Goal: Navigation & Orientation: Find specific page/section

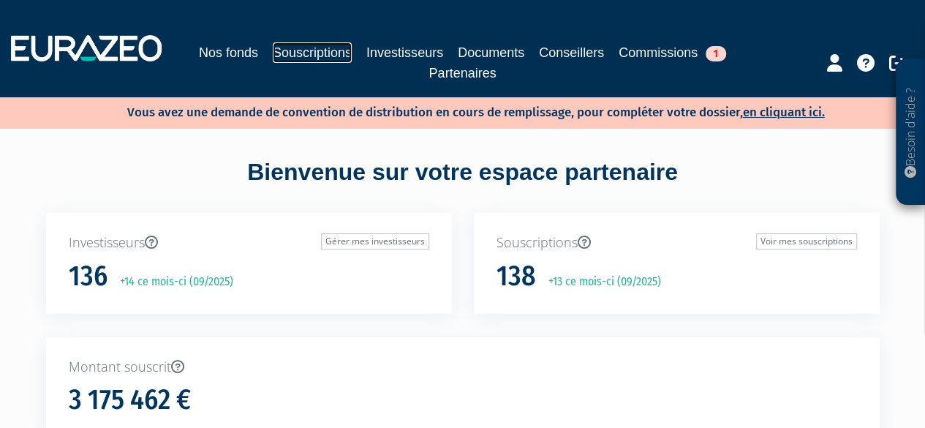
click at [343, 47] on link "Souscriptions" at bounding box center [312, 52] width 79 height 20
click at [322, 54] on link "Souscriptions" at bounding box center [312, 52] width 79 height 20
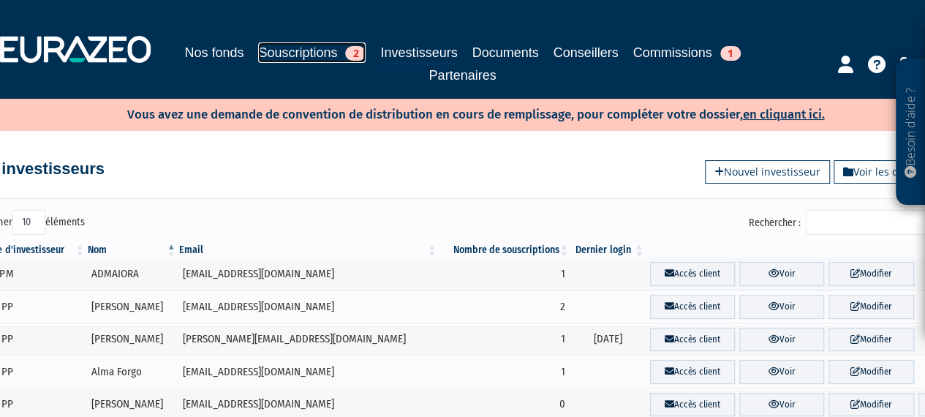
click at [304, 46] on link "Souscriptions 2" at bounding box center [312, 52] width 108 height 20
click at [295, 56] on link "Souscriptions 2" at bounding box center [312, 52] width 108 height 20
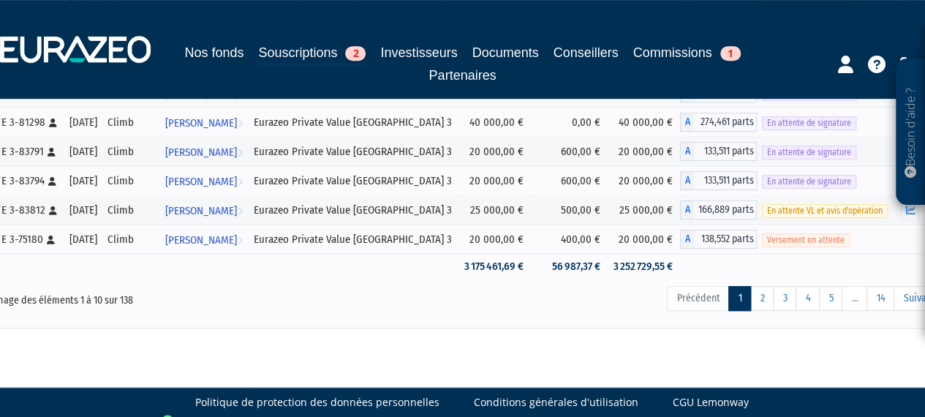
scroll to position [360, 0]
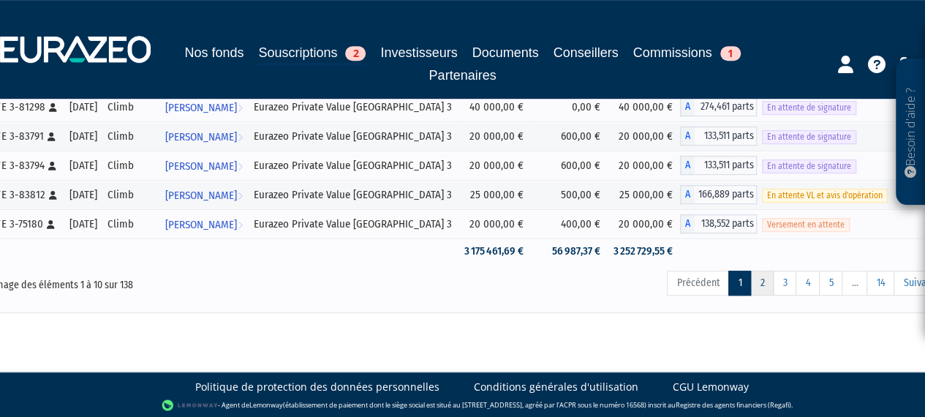
click at [766, 283] on link "2" at bounding box center [761, 283] width 23 height 25
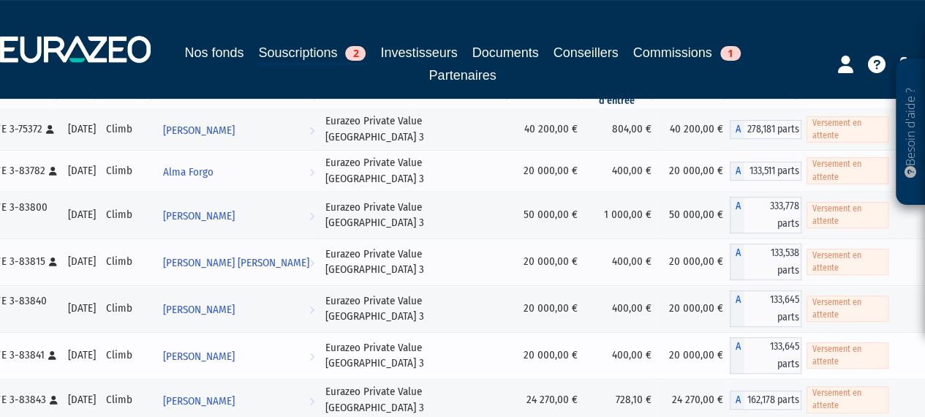
scroll to position [275, 0]
